Goal: Transaction & Acquisition: Purchase product/service

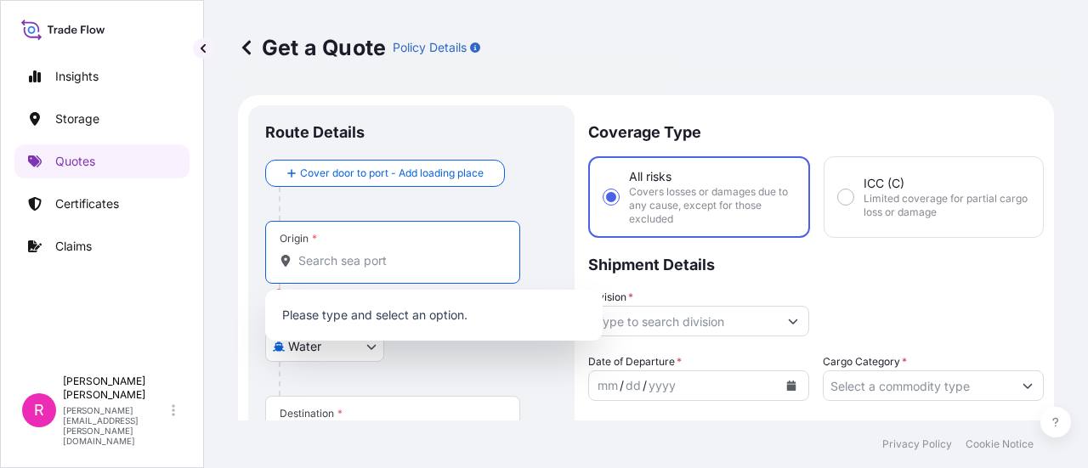
select select "Water"
click at [385, 263] on input "Origin * Please select an origin" at bounding box center [398, 260] width 201 height 17
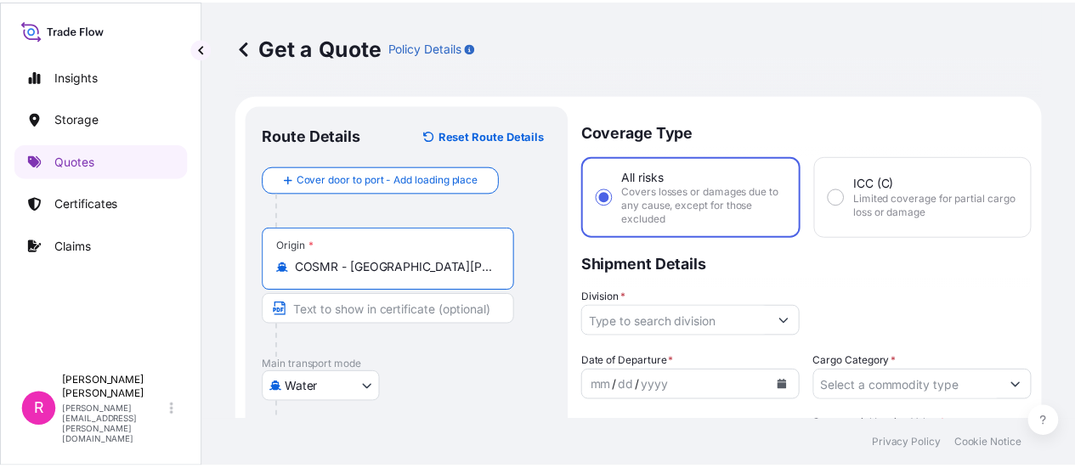
scroll to position [85, 0]
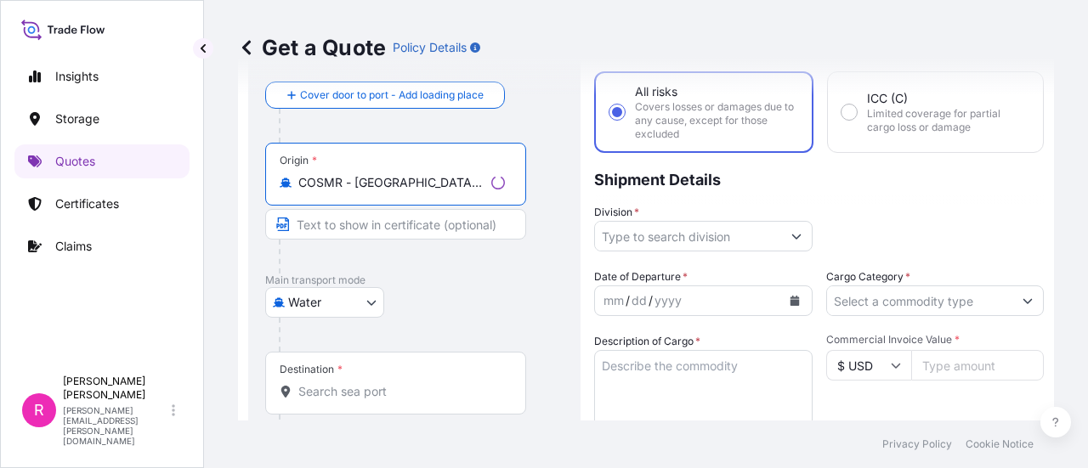
type input "COSMR - [GEOGRAPHIC_DATA][PERSON_NAME], [GEOGRAPHIC_DATA]"
click at [356, 375] on div "Destination *" at bounding box center [395, 383] width 261 height 63
click at [356, 383] on input "Destination *" at bounding box center [401, 391] width 207 height 17
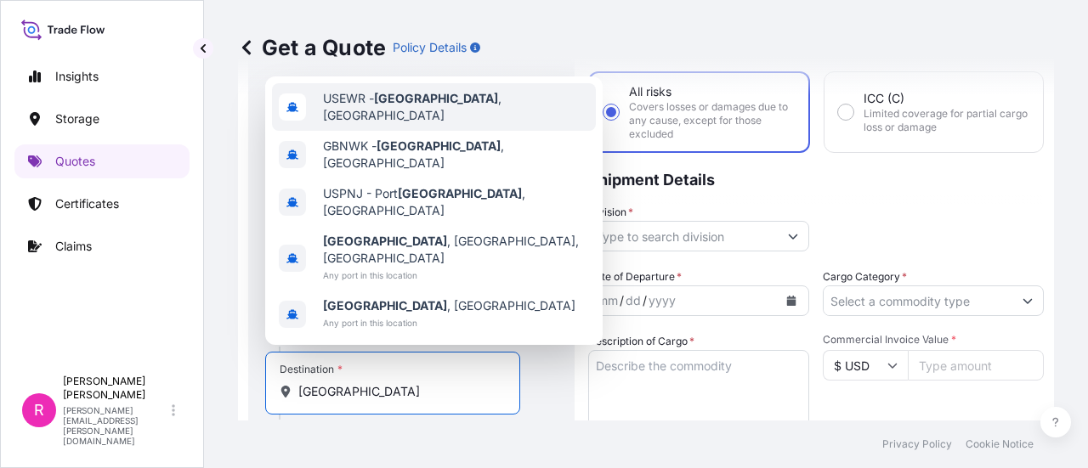
click at [408, 131] on div "USEWR - [GEOGRAPHIC_DATA] , [GEOGRAPHIC_DATA]" at bounding box center [434, 107] width 324 height 48
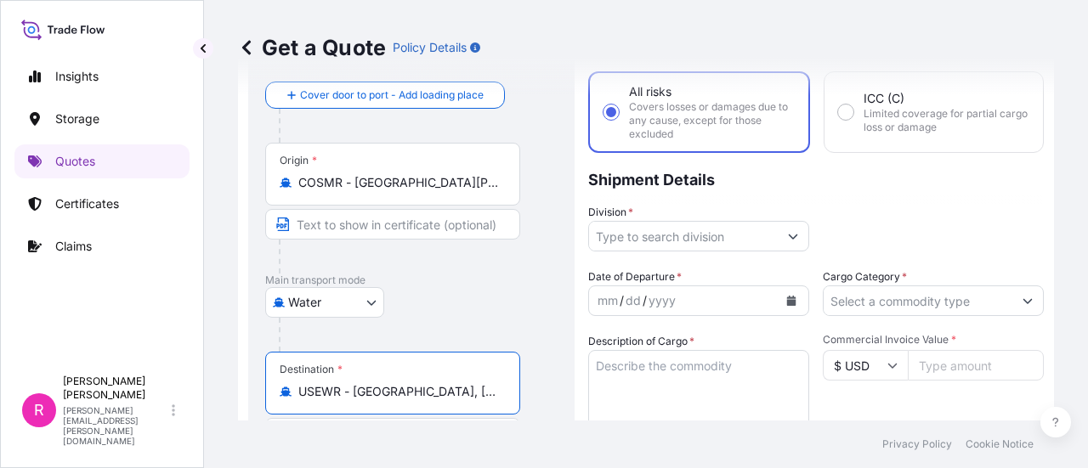
type input "USEWR - [GEOGRAPHIC_DATA], [GEOGRAPHIC_DATA]"
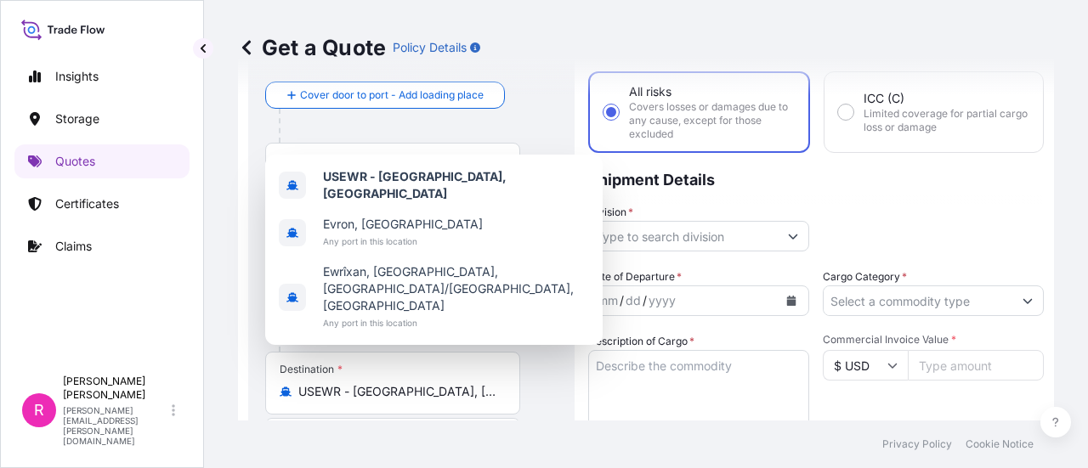
click at [320, 144] on div "Origin * COSMR - [GEOGRAPHIC_DATA][PERSON_NAME], [GEOGRAPHIC_DATA]" at bounding box center [392, 174] width 255 height 63
click at [320, 174] on input "COSMR - [GEOGRAPHIC_DATA][PERSON_NAME], [GEOGRAPHIC_DATA]" at bounding box center [398, 182] width 201 height 17
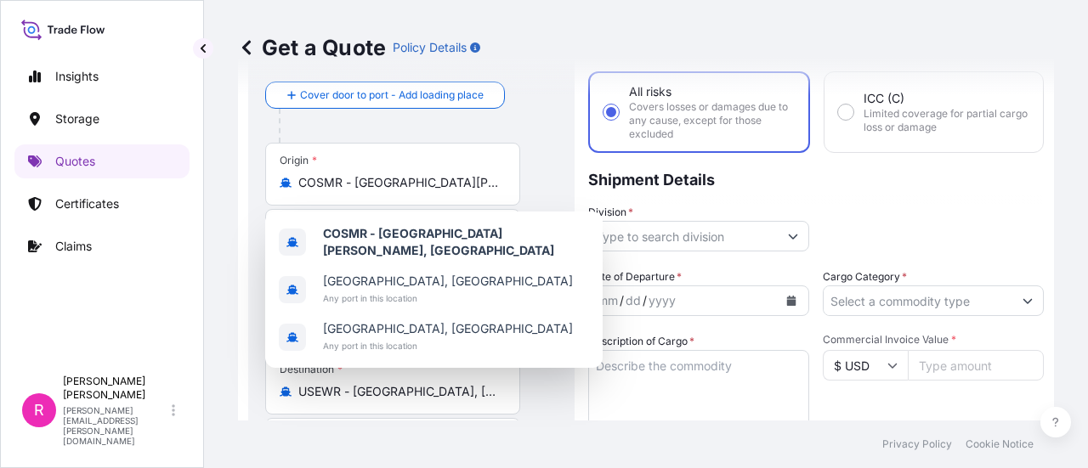
drag, startPoint x: 362, startPoint y: 406, endPoint x: 408, endPoint y: 394, distance: 47.4
click at [366, 405] on div "Destination * USEWR - [GEOGRAPHIC_DATA], [GEOGRAPHIC_DATA]" at bounding box center [392, 383] width 255 height 63
click at [366, 400] on input "USEWR - [GEOGRAPHIC_DATA], [GEOGRAPHIC_DATA]" at bounding box center [398, 391] width 201 height 17
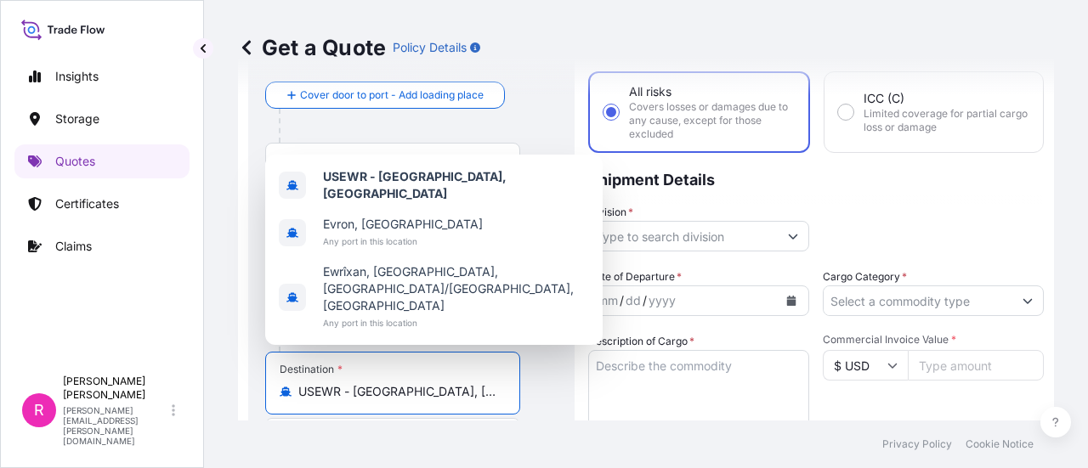
drag, startPoint x: 488, startPoint y: 394, endPoint x: 260, endPoint y: 389, distance: 227.9
click at [260, 389] on div "Route Details Reset Route Details Cover door to port - Add loading place Place …" at bounding box center [411, 418] width 326 height 797
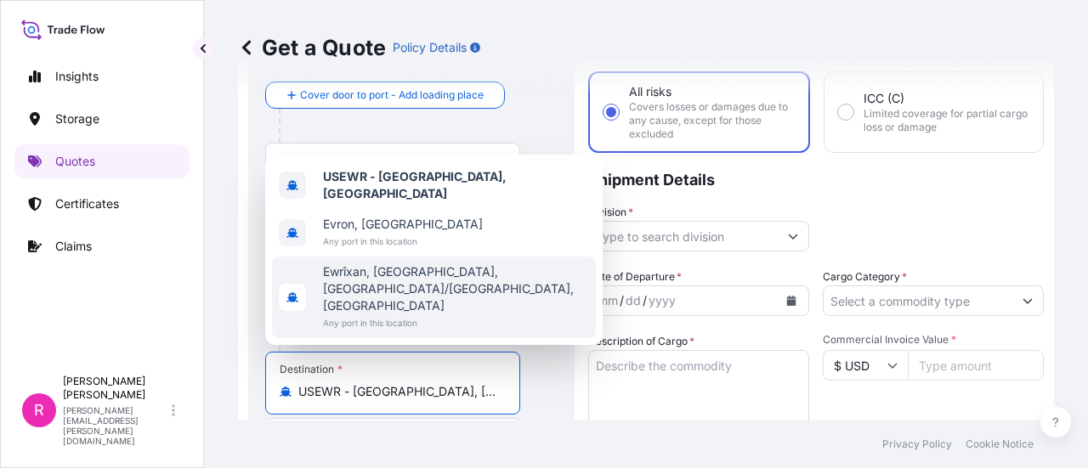
click at [642, 245] on input "Division *" at bounding box center [683, 236] width 189 height 31
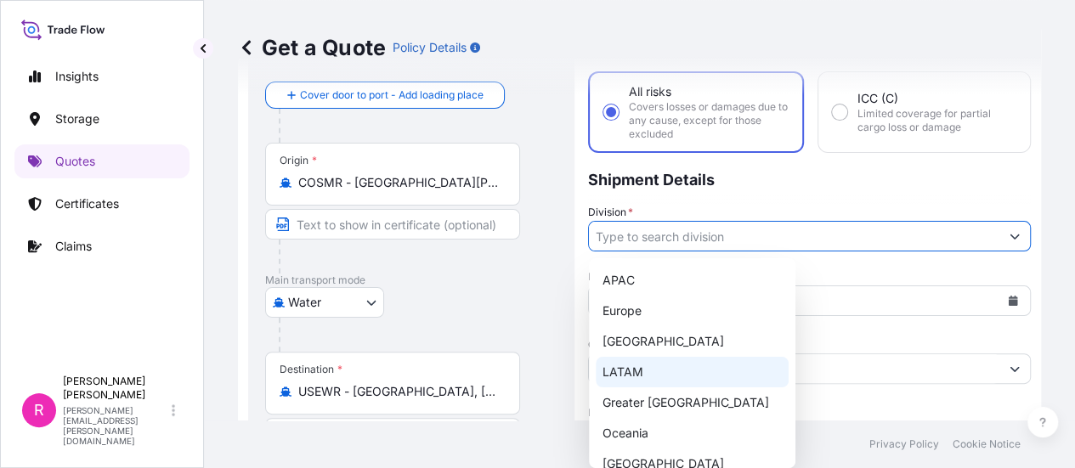
click at [644, 370] on div "LATAM" at bounding box center [692, 372] width 193 height 31
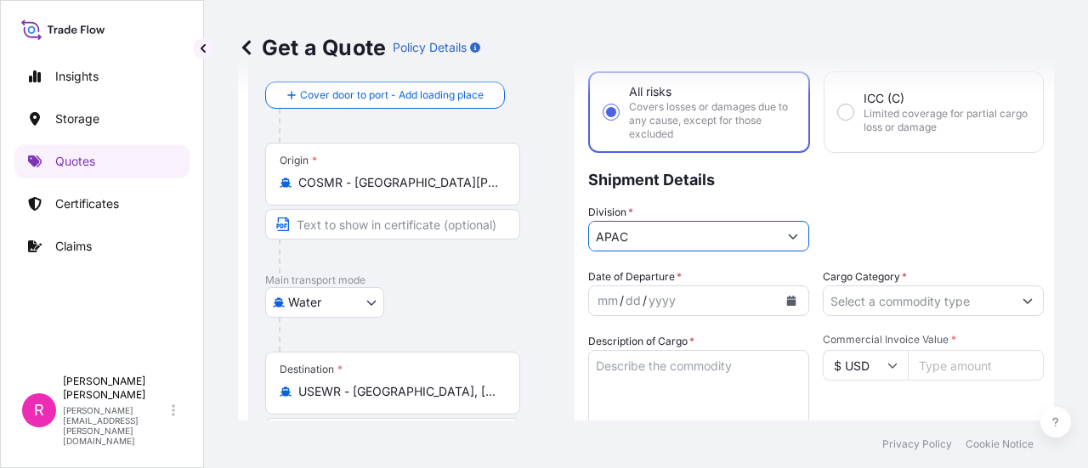
click at [803, 237] on div "APAC" at bounding box center [698, 236] width 221 height 31
click at [791, 239] on button "Show suggestions" at bounding box center [793, 236] width 31 height 31
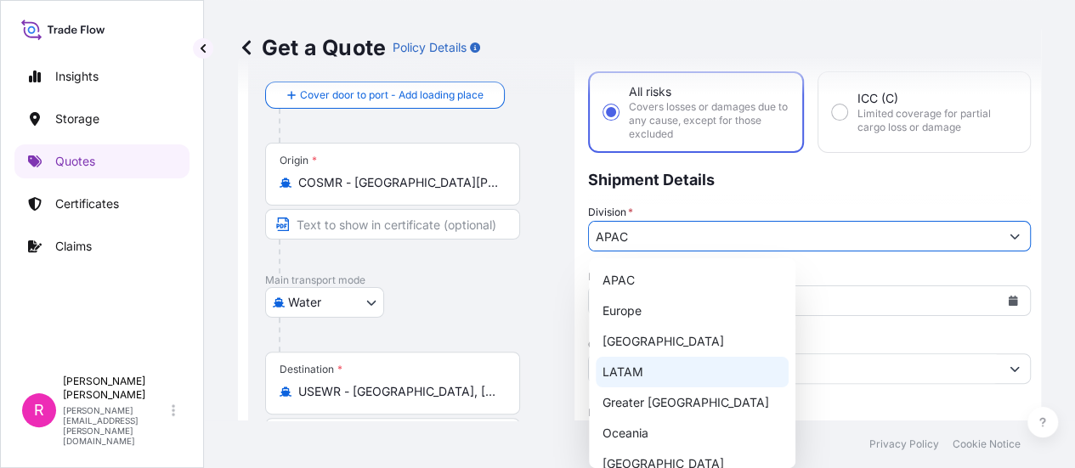
click at [703, 372] on div "LATAM" at bounding box center [692, 372] width 193 height 31
type input "LATAM"
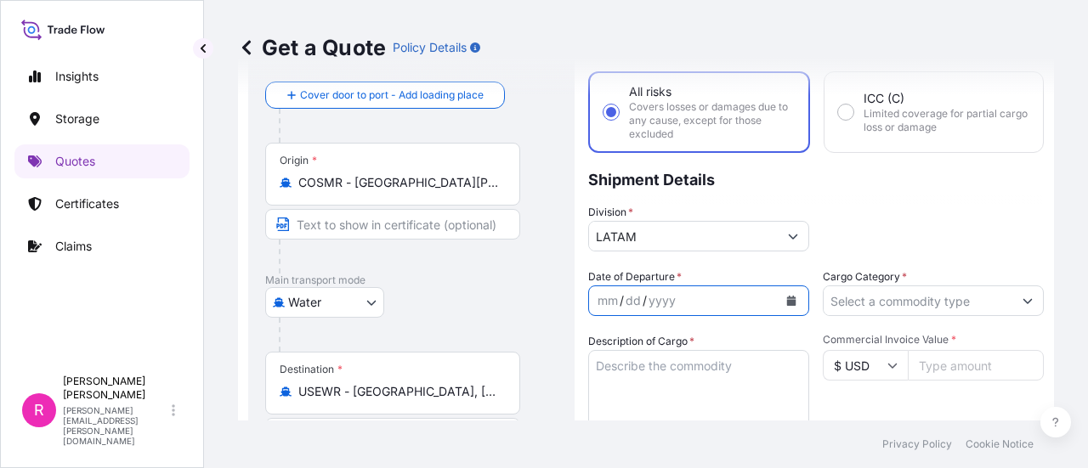
click at [787, 303] on icon "Calendar" at bounding box center [791, 301] width 9 height 10
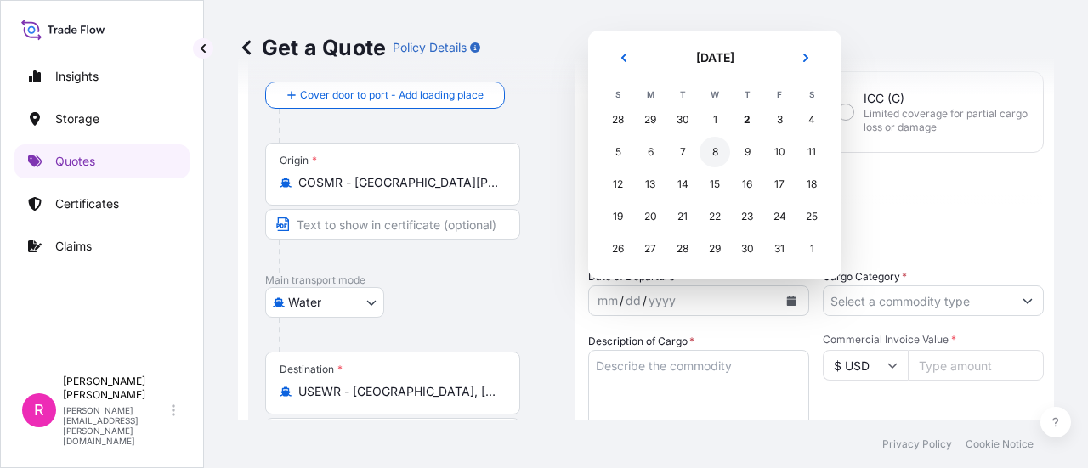
click at [723, 152] on div "8" at bounding box center [715, 152] width 31 height 31
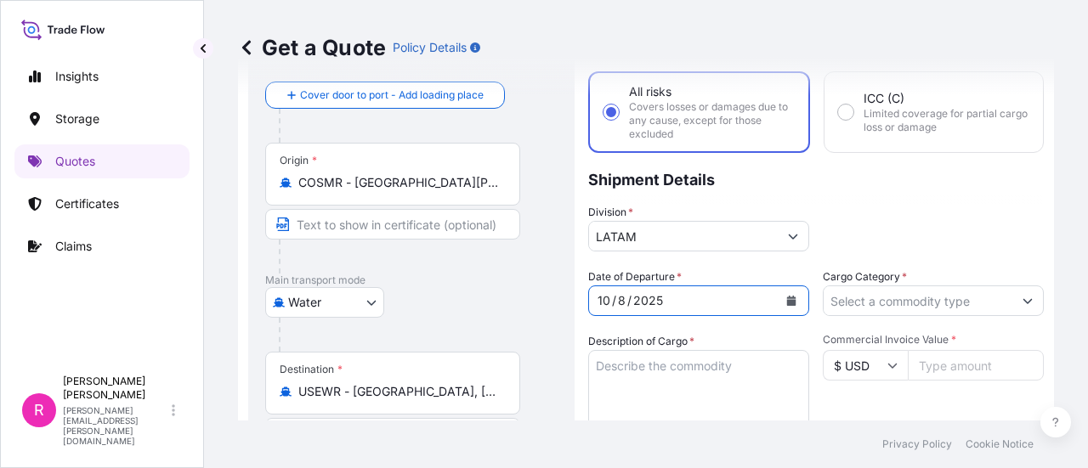
click at [920, 297] on input "Cargo Category *" at bounding box center [918, 301] width 189 height 31
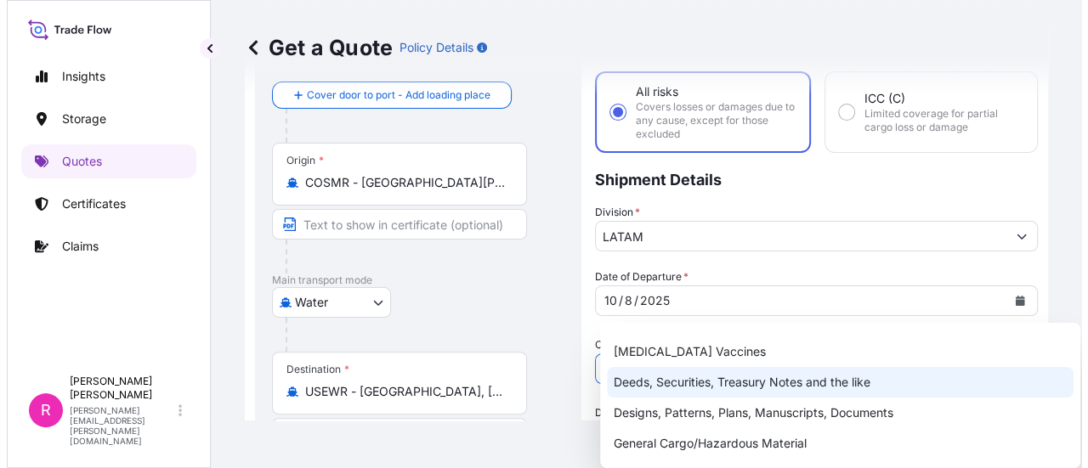
scroll to position [170, 0]
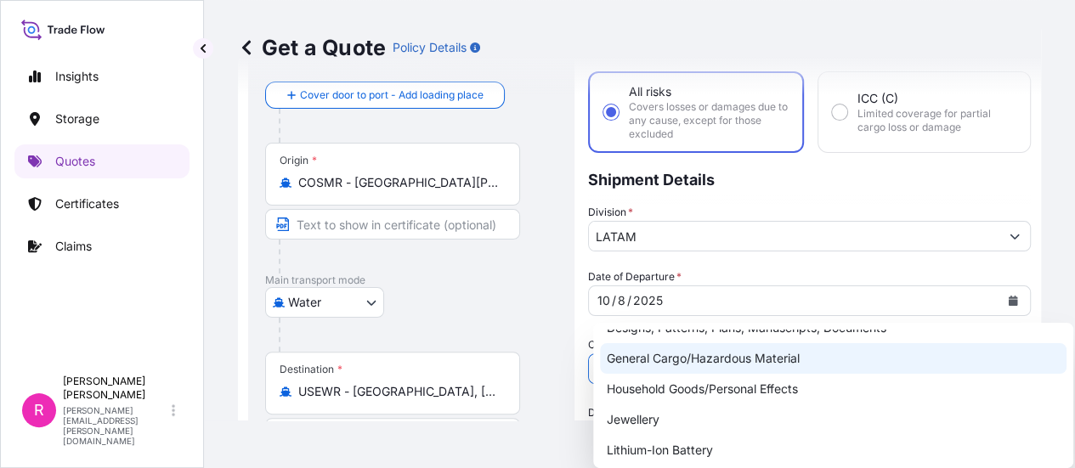
click at [726, 361] on div "General Cargo/Hazardous Material" at bounding box center [833, 358] width 467 height 31
type input "General Cargo/Hazardous Material"
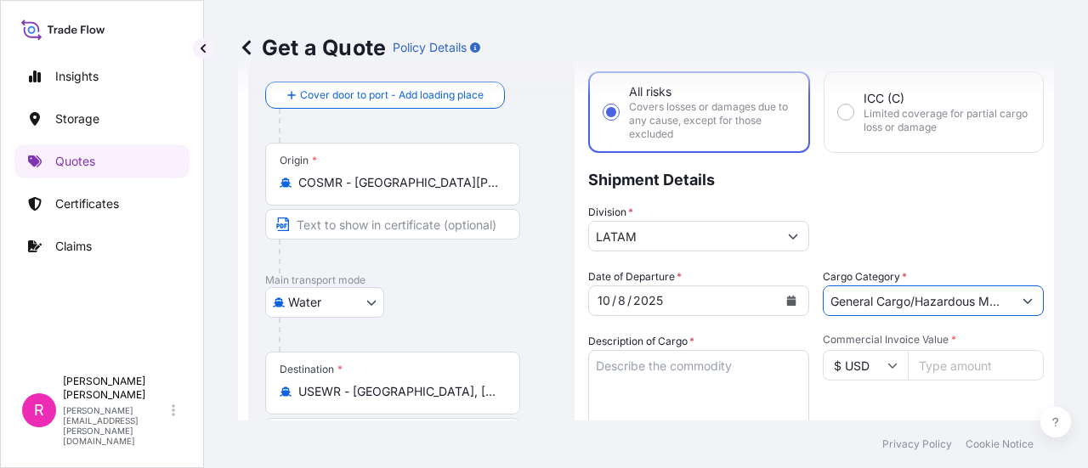
click at [711, 374] on textarea "Description of Cargo *" at bounding box center [698, 391] width 221 height 82
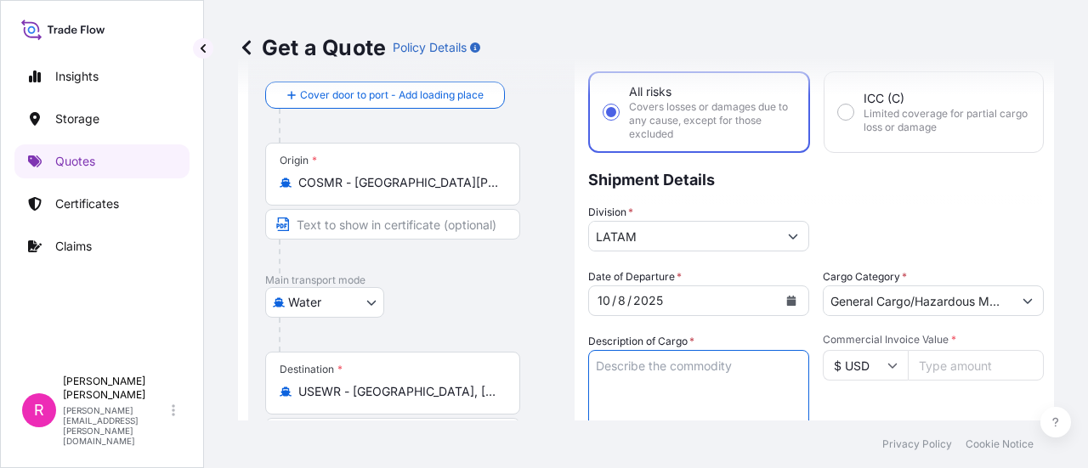
type textarea "p"
type textarea "POWER TRANSFORMER"
click at [957, 368] on input "Commercial Invoice Value *" at bounding box center [976, 365] width 136 height 31
click at [940, 377] on input "Commercial Invoice Value *" at bounding box center [976, 365] width 136 height 31
click at [936, 366] on input "133368" at bounding box center [976, 365] width 136 height 31
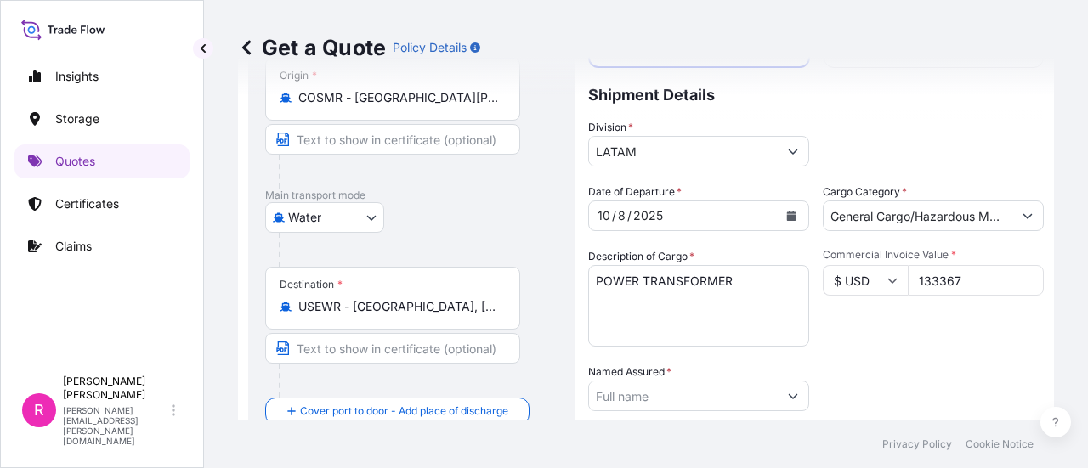
scroll to position [255, 0]
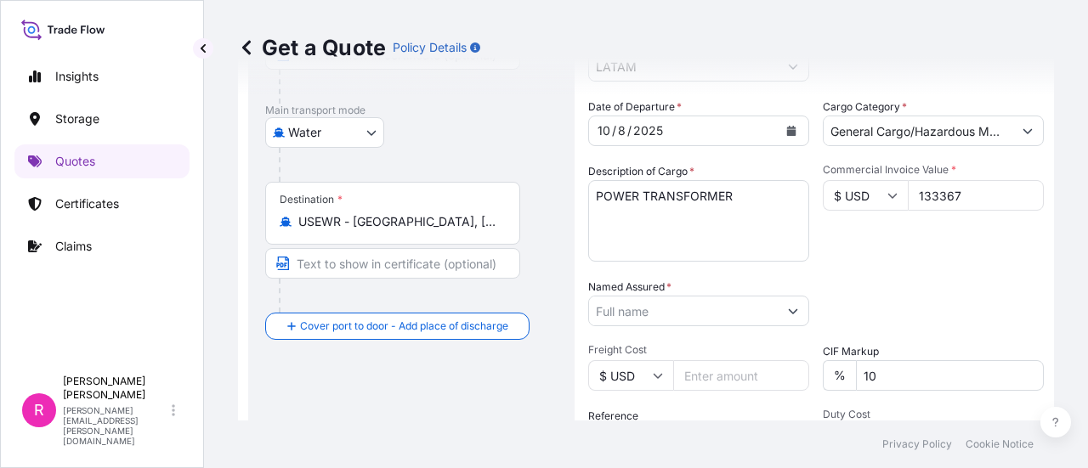
type input "133367"
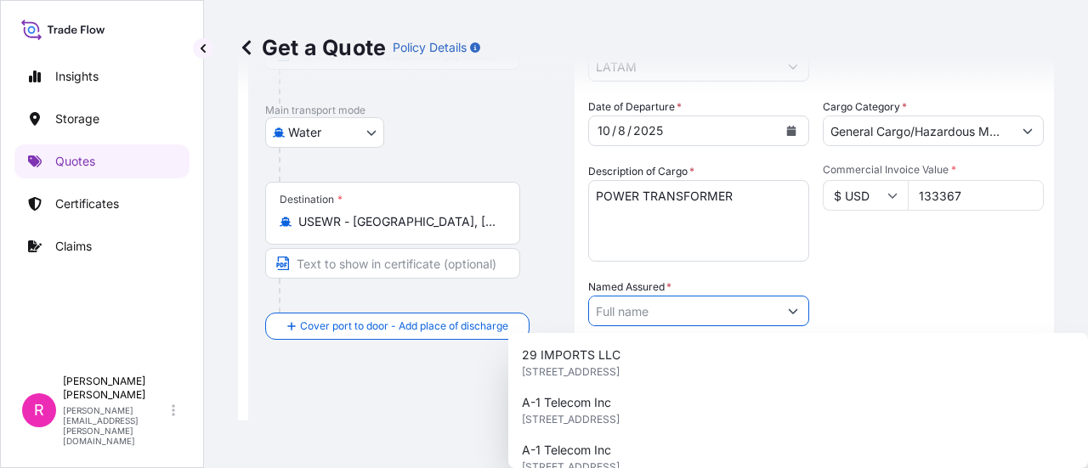
drag, startPoint x: 612, startPoint y: 317, endPoint x: 589, endPoint y: 342, distance: 33.7
click at [607, 324] on input "Named Assured *" at bounding box center [683, 311] width 189 height 31
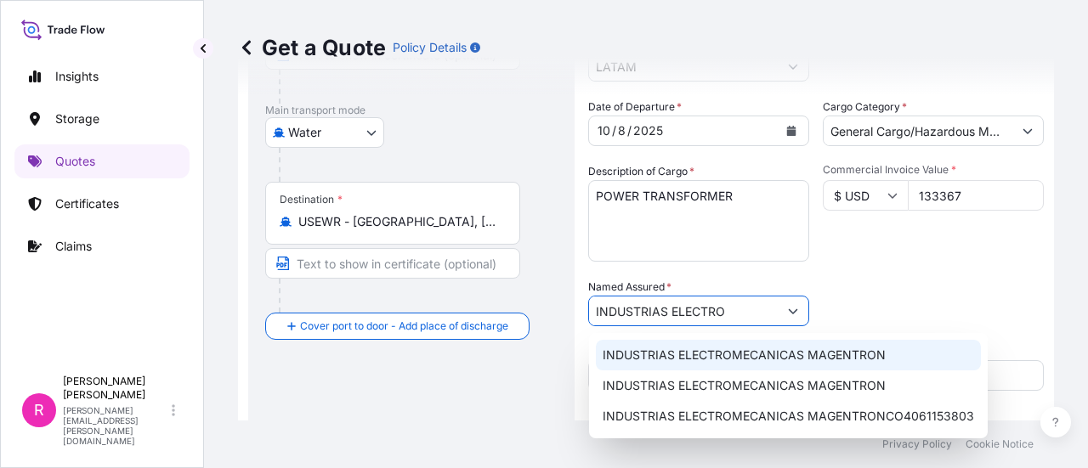
click at [757, 348] on span "INDUSTRIAS ELECTROMECANICAS MAGENTRON" at bounding box center [744, 355] width 283 height 17
type input "INDUSTRIAS ELECTROMECANICAS MAGENTRON"
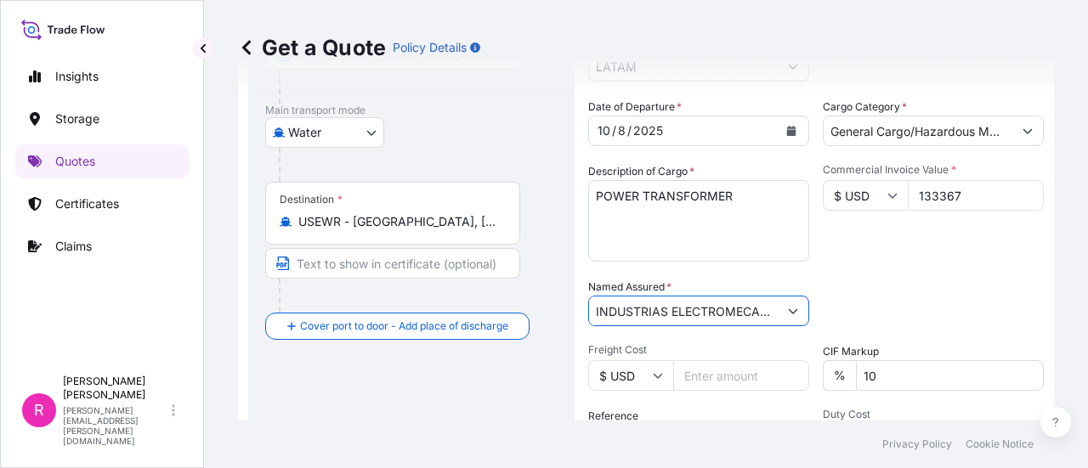
scroll to position [340, 0]
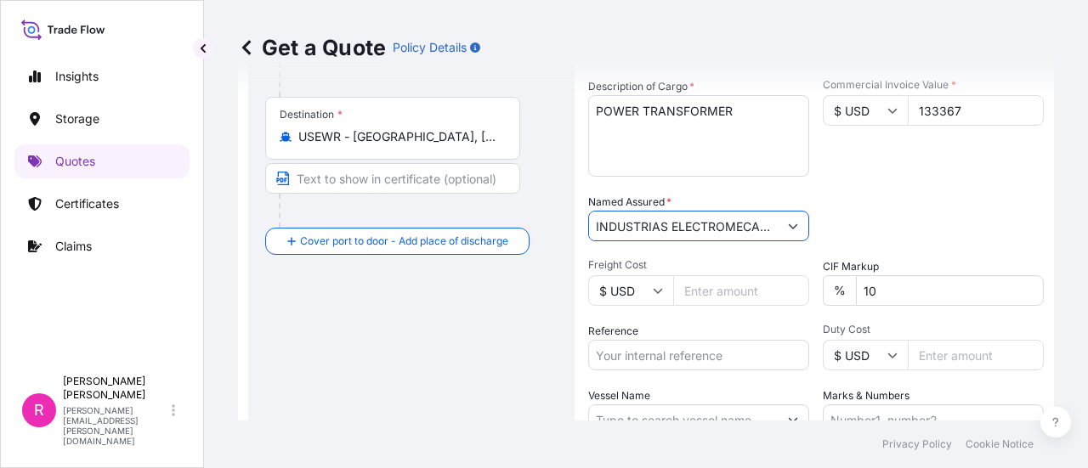
click at [745, 302] on input "Freight Cost" at bounding box center [741, 290] width 136 height 31
click at [686, 344] on input "Reference" at bounding box center [698, 355] width 221 height 31
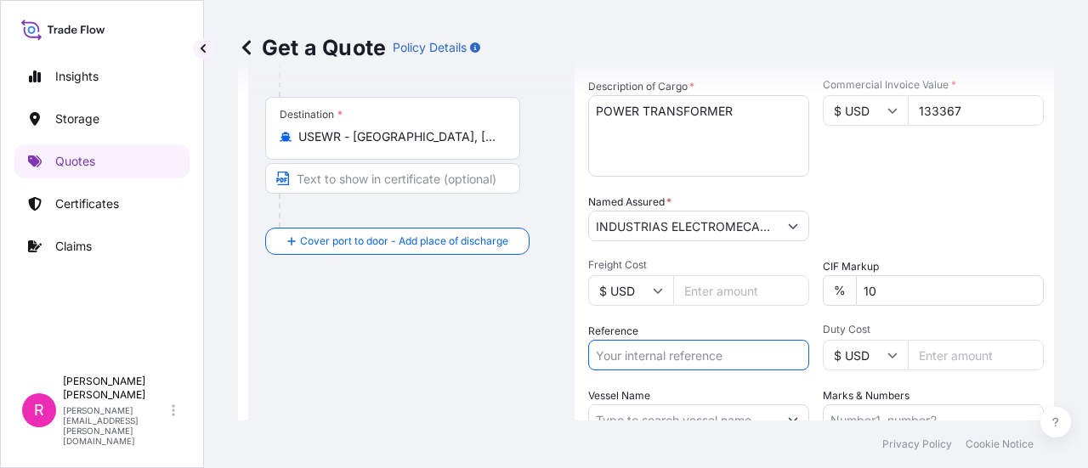
click at [689, 355] on input "Reference" at bounding box center [698, 355] width 221 height 31
paste input "CO4061156223"
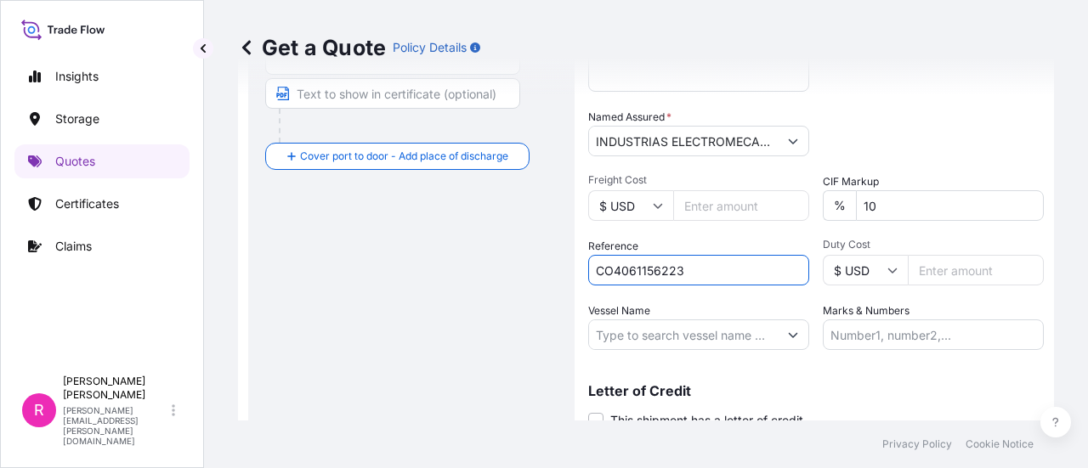
type input "CO4061156223"
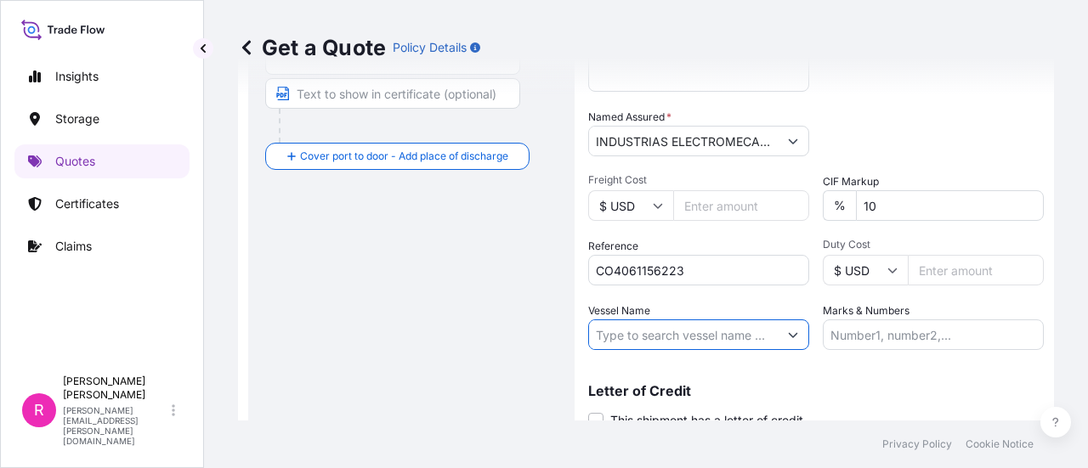
click at [727, 334] on input "Vessel Name" at bounding box center [683, 335] width 189 height 31
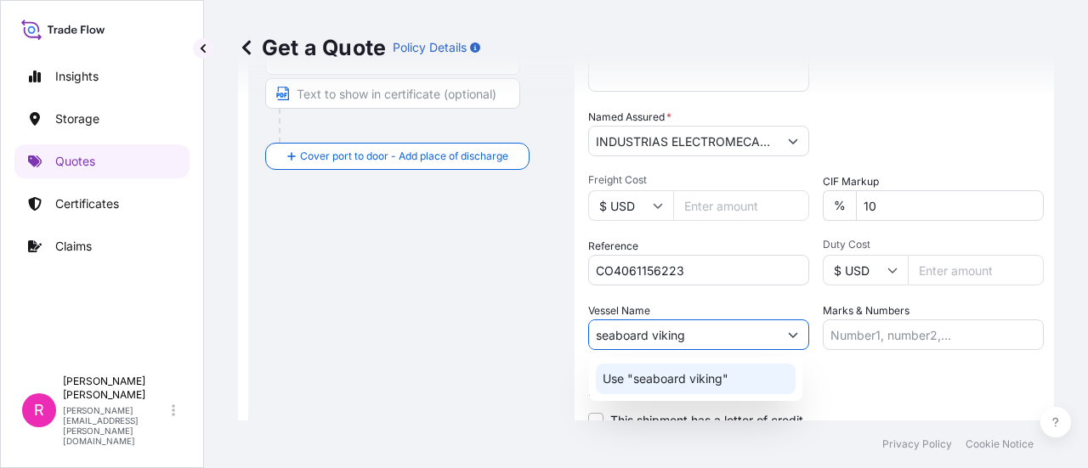
click at [712, 382] on p "Use "seaboard viking"" at bounding box center [666, 379] width 126 height 17
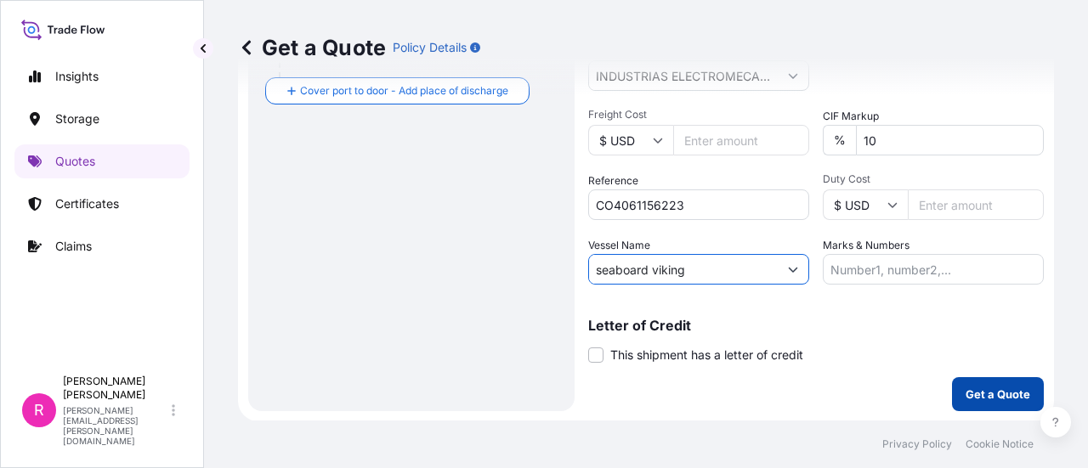
type input "seaboard viking"
click at [978, 392] on p "Get a Quote" at bounding box center [998, 394] width 65 height 17
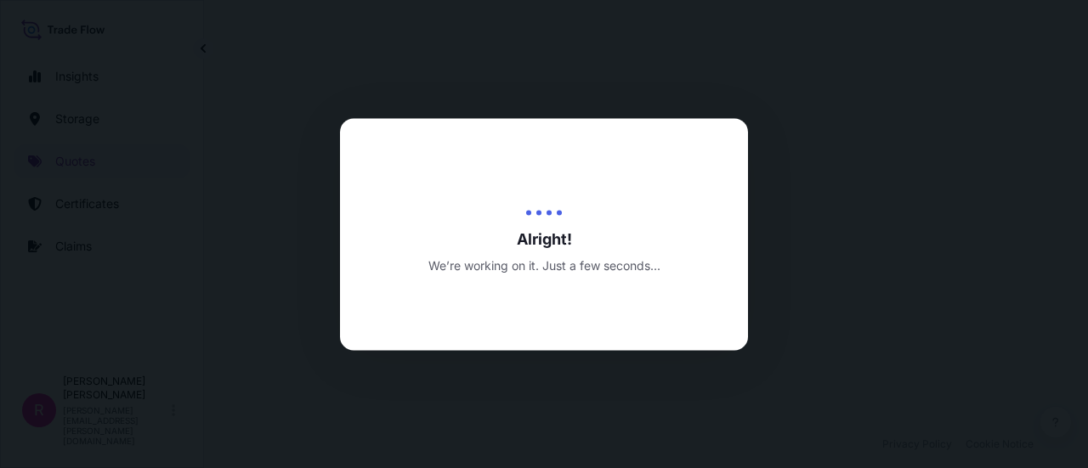
select select "Water"
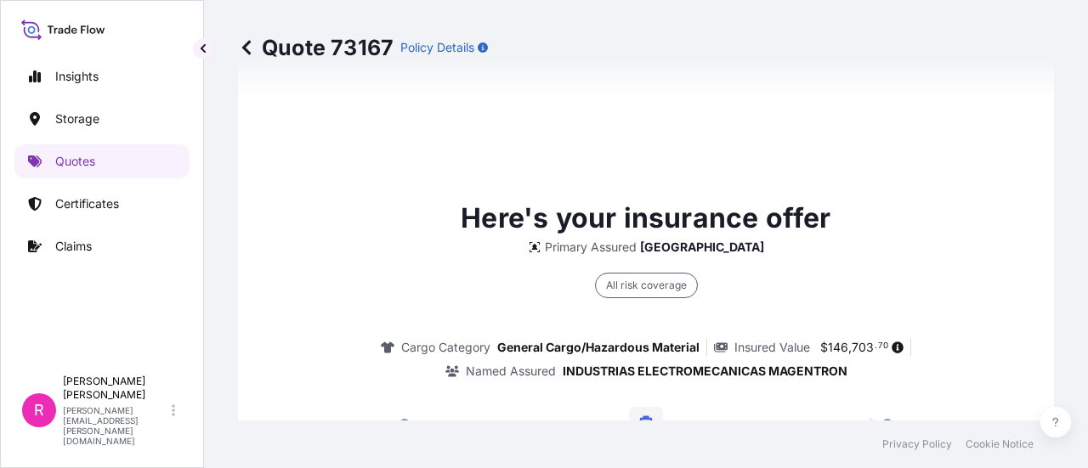
scroll to position [2717, 0]
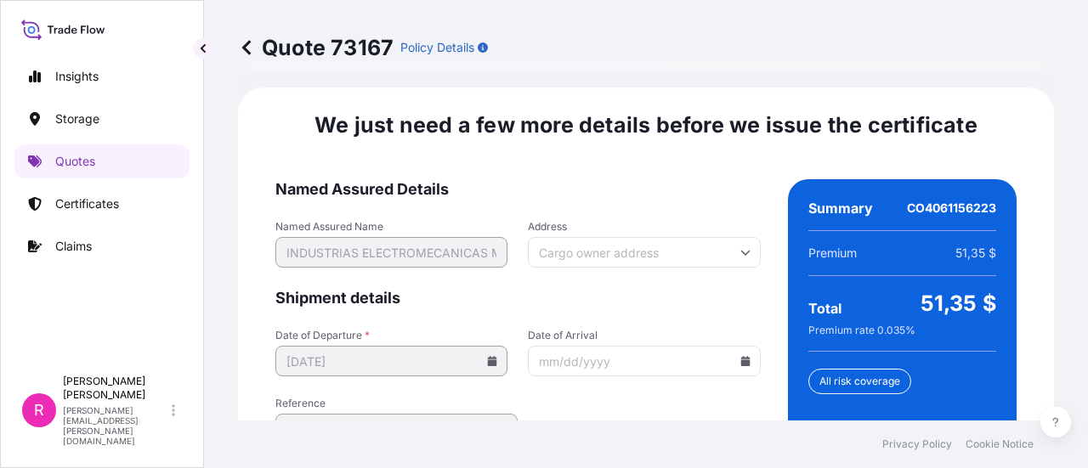
click at [740, 356] on icon at bounding box center [744, 361] width 9 height 10
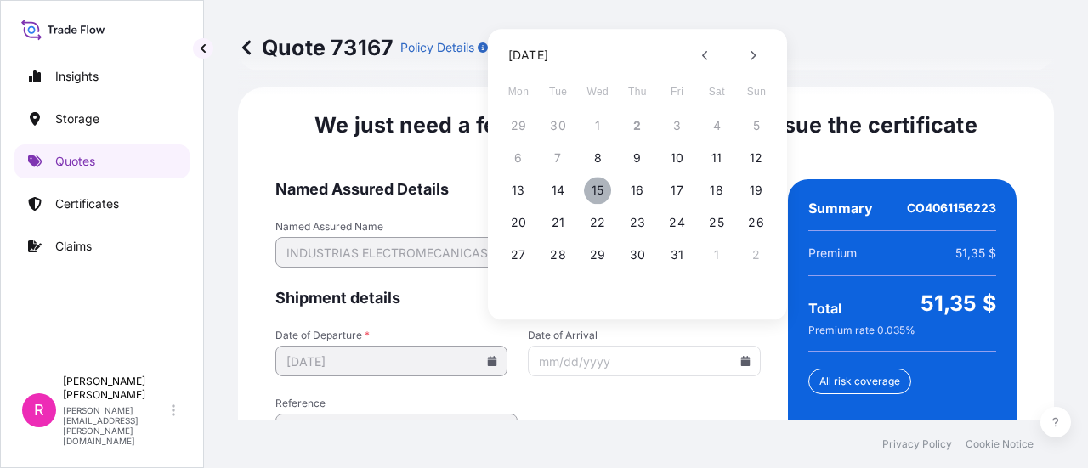
click at [607, 190] on button "15" at bounding box center [597, 190] width 27 height 27
type input "[DATE]"
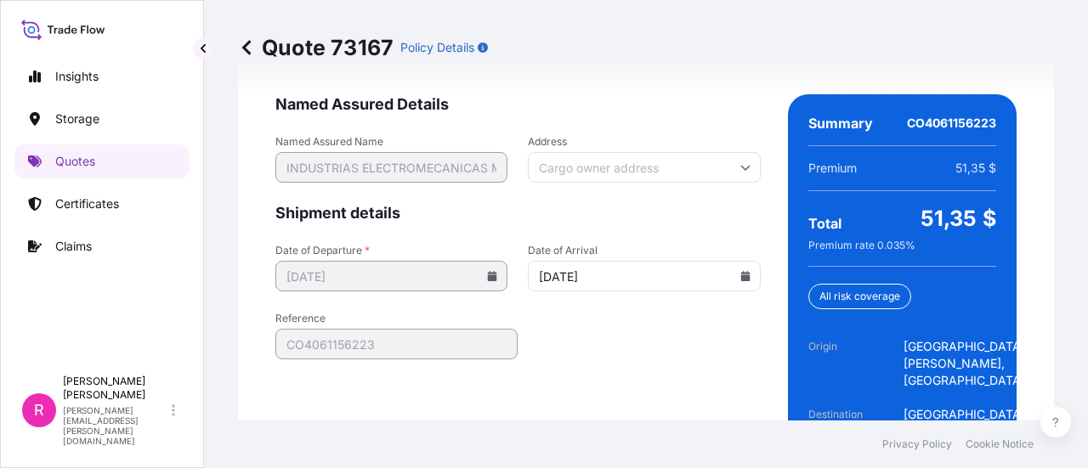
scroll to position [2879, 0]
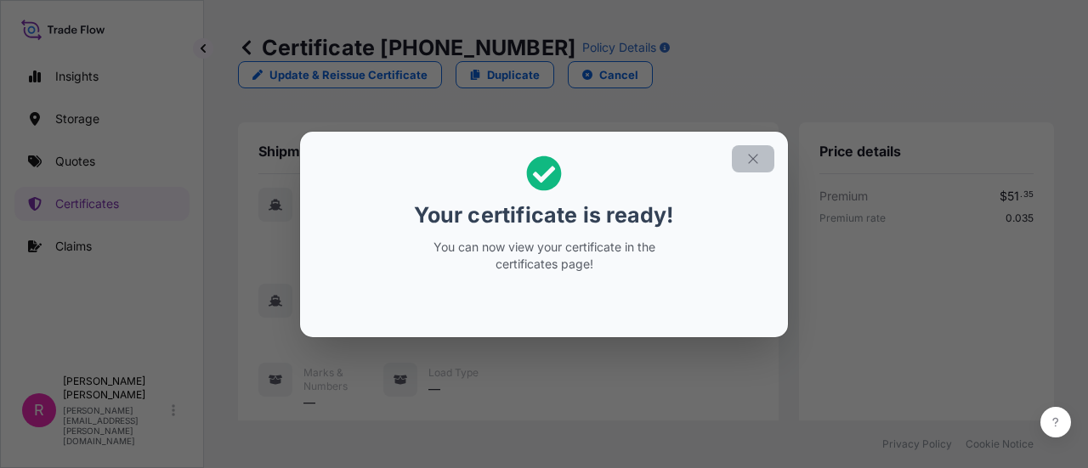
click at [753, 149] on button "button" at bounding box center [753, 158] width 43 height 27
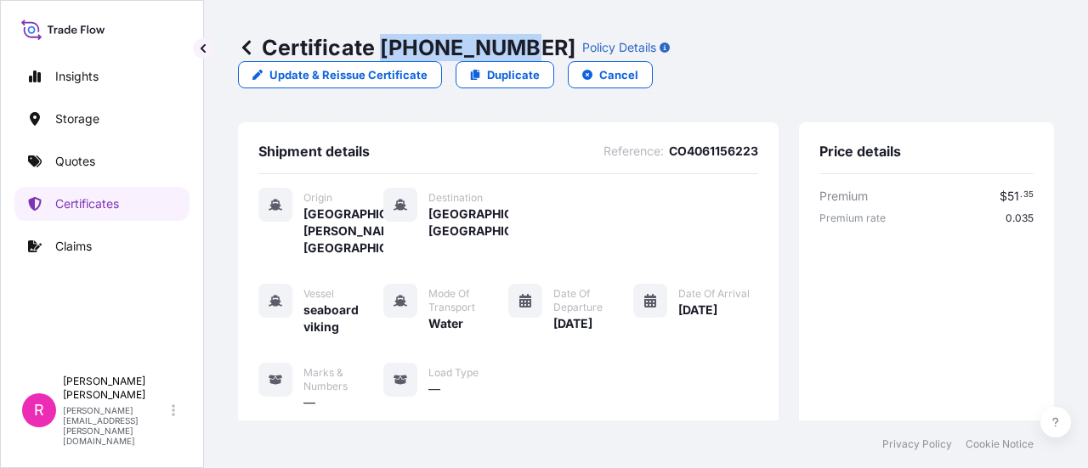
drag, startPoint x: 385, startPoint y: 42, endPoint x: 508, endPoint y: 47, distance: 123.4
click at [508, 47] on p "Certificate [PHONE_NUMBER]" at bounding box center [406, 47] width 337 height 27
copy p "[PHONE_NUMBER]"
click at [98, 156] on link "Quotes" at bounding box center [101, 162] width 175 height 34
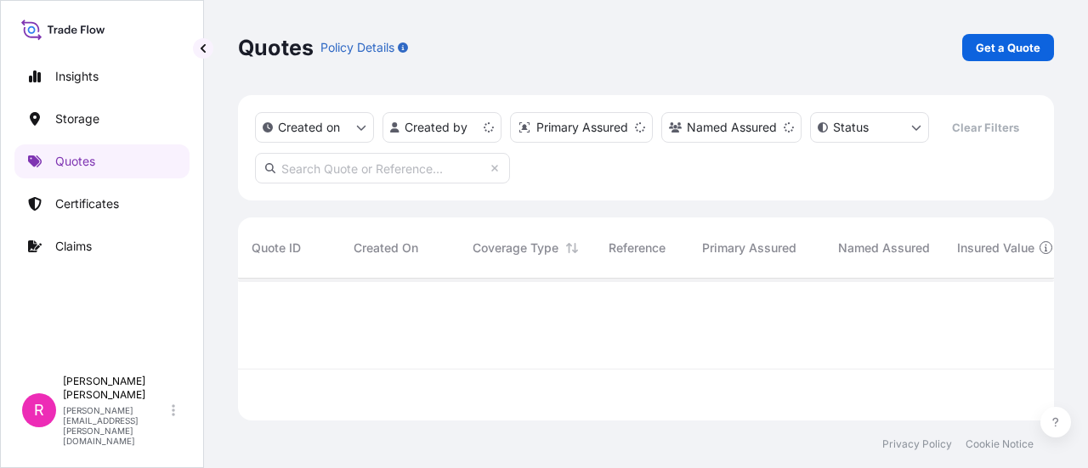
scroll to position [139, 803]
